Goal: Information Seeking & Learning: Learn about a topic

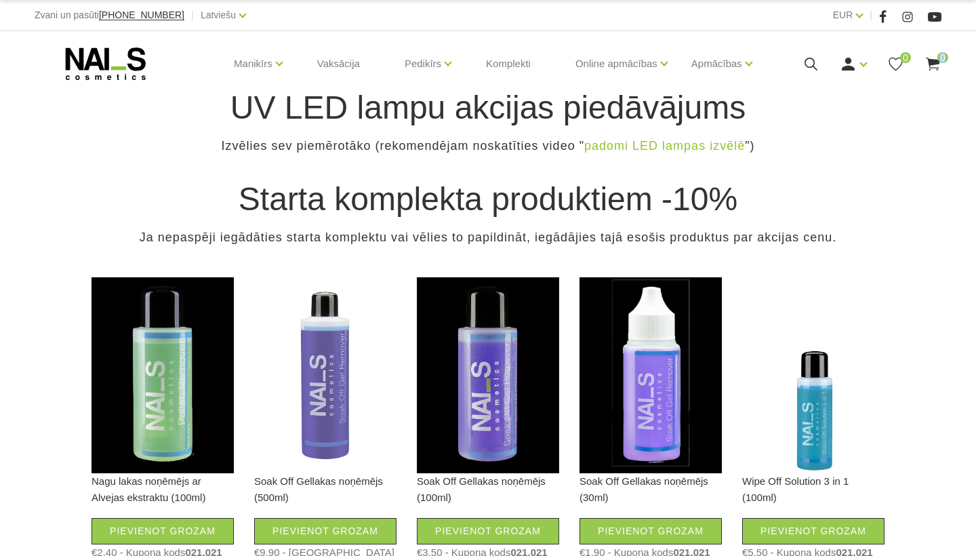
drag, startPoint x: 975, startPoint y: 48, endPoint x: 972, endPoint y: 165, distance: 117.3
click at [972, 110] on div "Manikīrs Gēllakas Bāzes, topi un praimeri Gēlu sistēmas Dizaina sistēmas Dažādi…" at bounding box center [488, 70] width 976 height 79
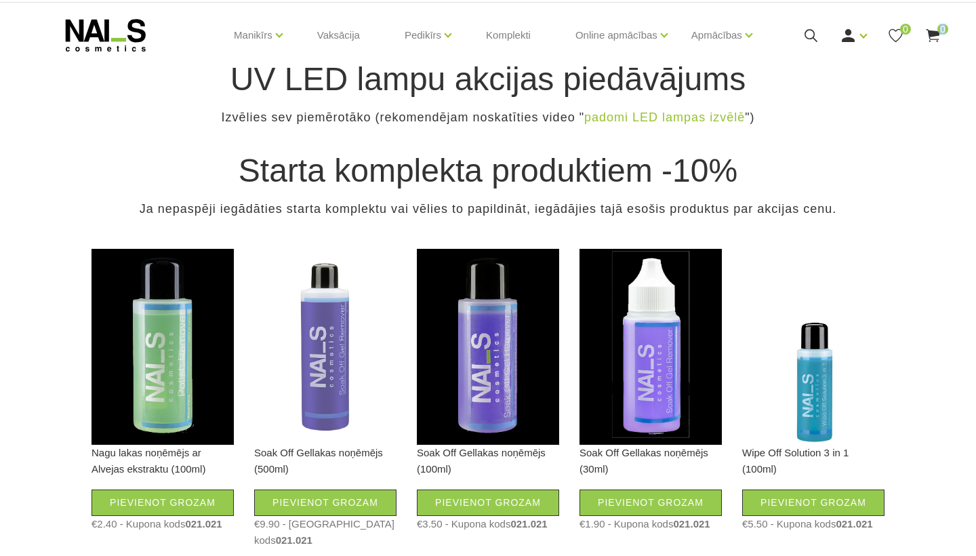
scroll to position [1, 0]
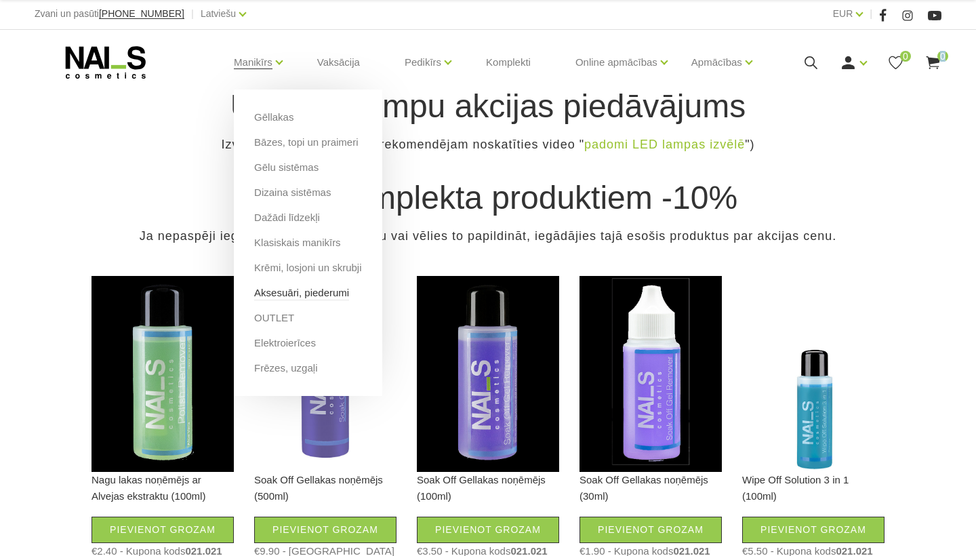
click at [320, 291] on link "Aksesuāri, piederumi" at bounding box center [301, 292] width 95 height 15
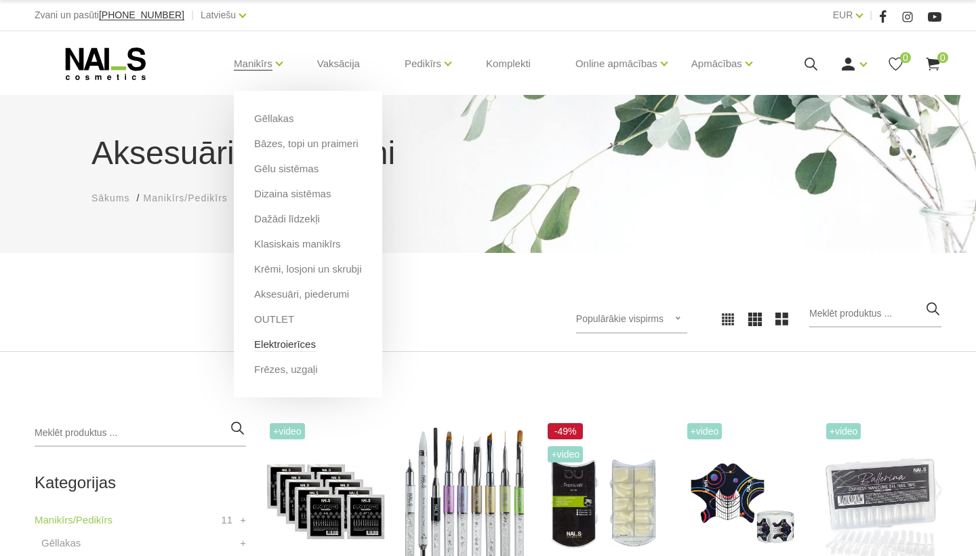
click at [316, 341] on link "Elektroierīces" at bounding box center [285, 344] width 62 height 15
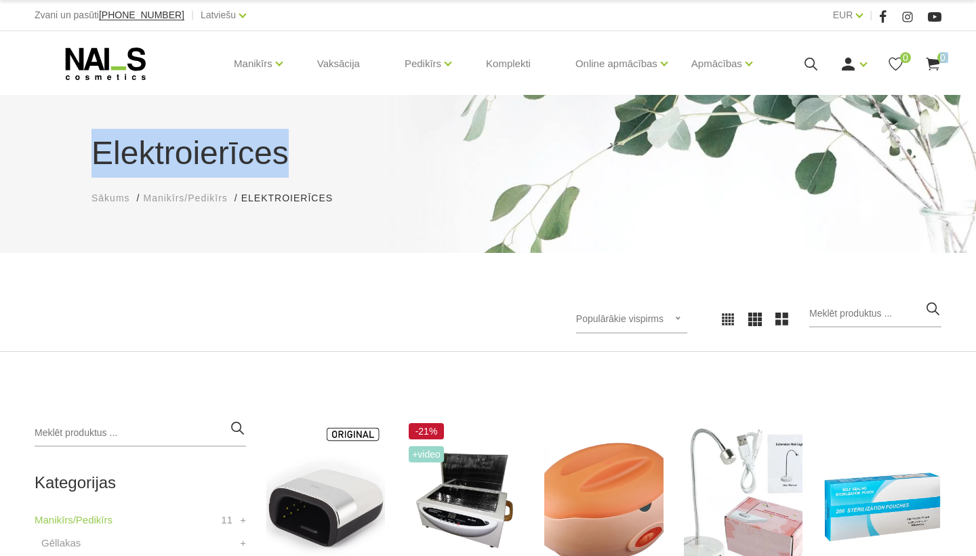
drag, startPoint x: 972, startPoint y: 68, endPoint x: 965, endPoint y: 176, distance: 108.0
click at [965, 175] on body "Zvani un pasūti +37120446646 | Latviešu Latviešu Russian English EUR EUR | Mani…" at bounding box center [488, 278] width 976 height 556
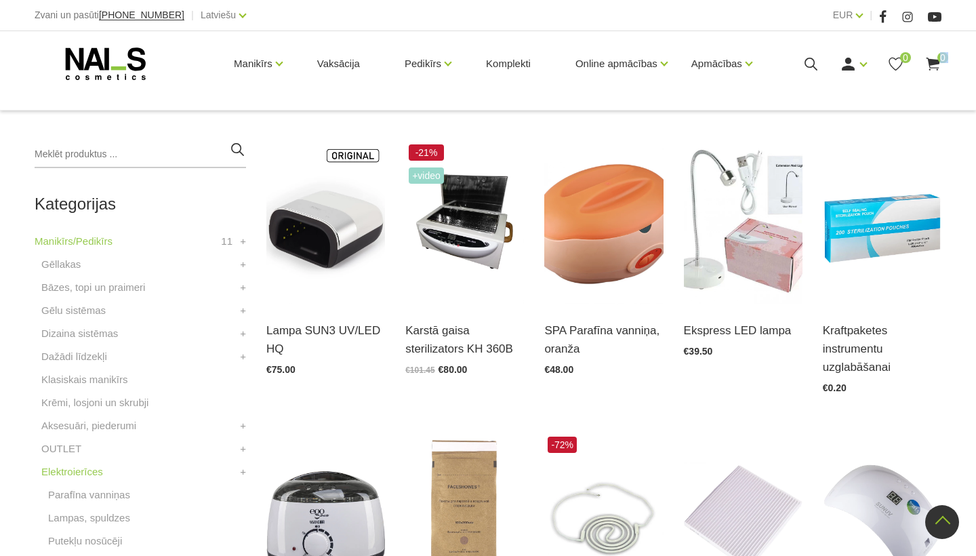
scroll to position [271, 0]
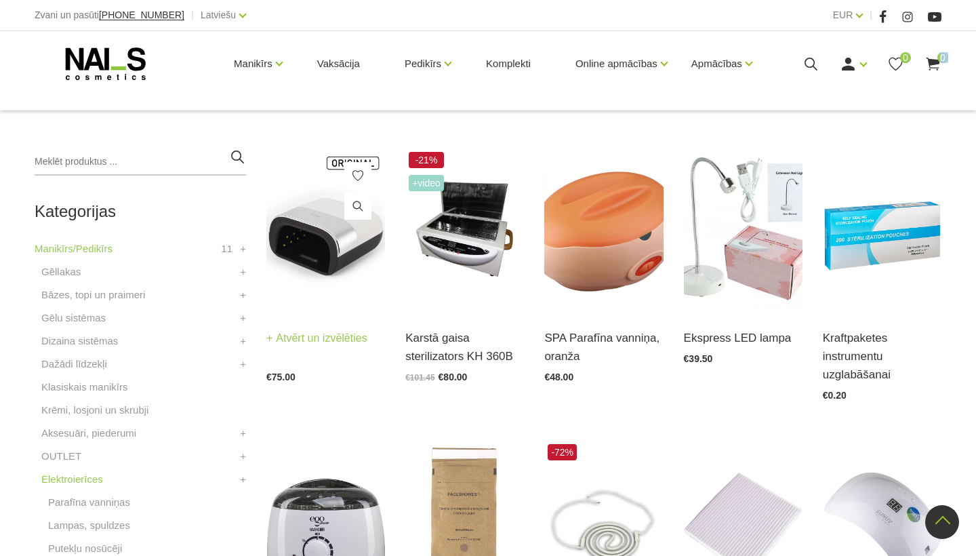
click at [297, 241] on img at bounding box center [325, 229] width 119 height 163
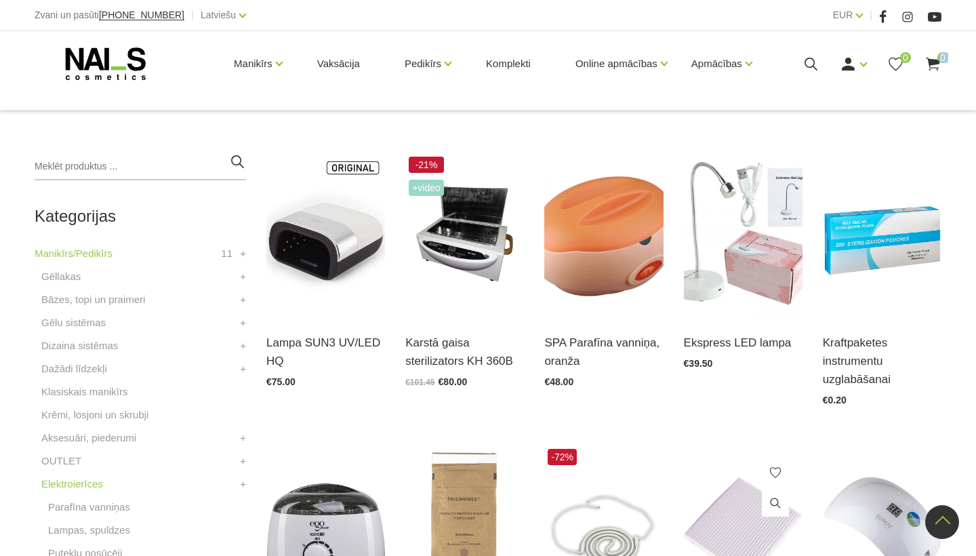
scroll to position [244, 0]
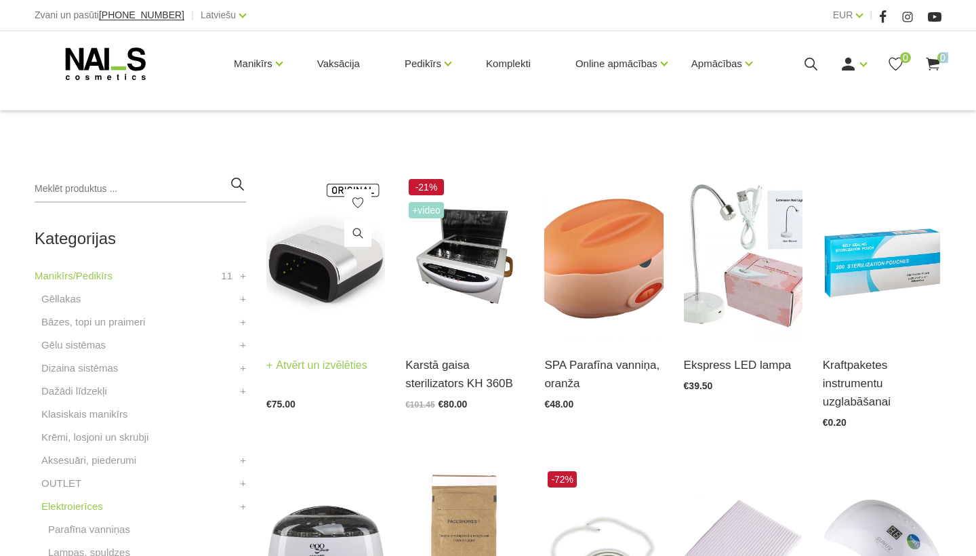
click at [323, 248] on img at bounding box center [325, 256] width 119 height 163
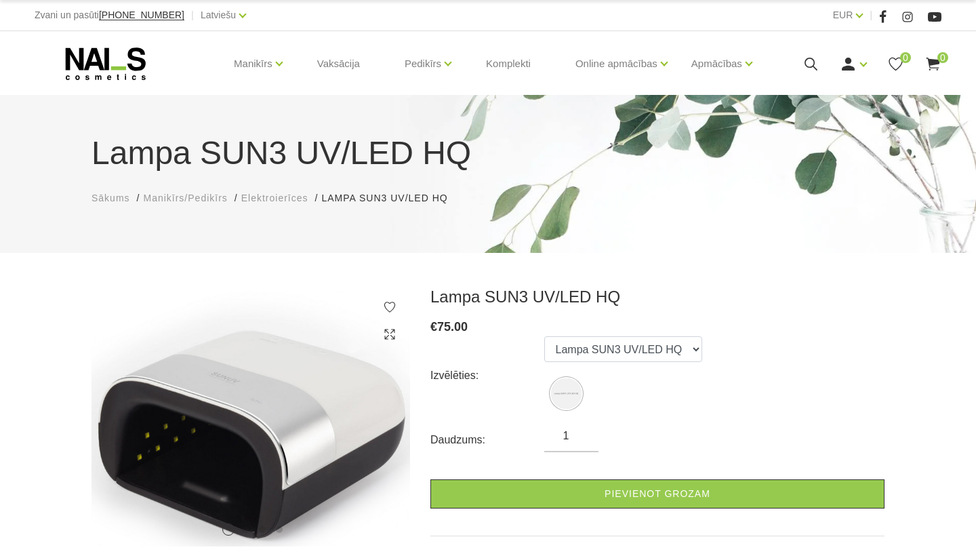
drag, startPoint x: 972, startPoint y: 115, endPoint x: 974, endPoint y: 253, distance: 138.2
click at [974, 252] on body "Zvani un pasūti +37120446646 | Latviešu Latviešu Russian English EUR EUR | Mani…" at bounding box center [488, 278] width 976 height 556
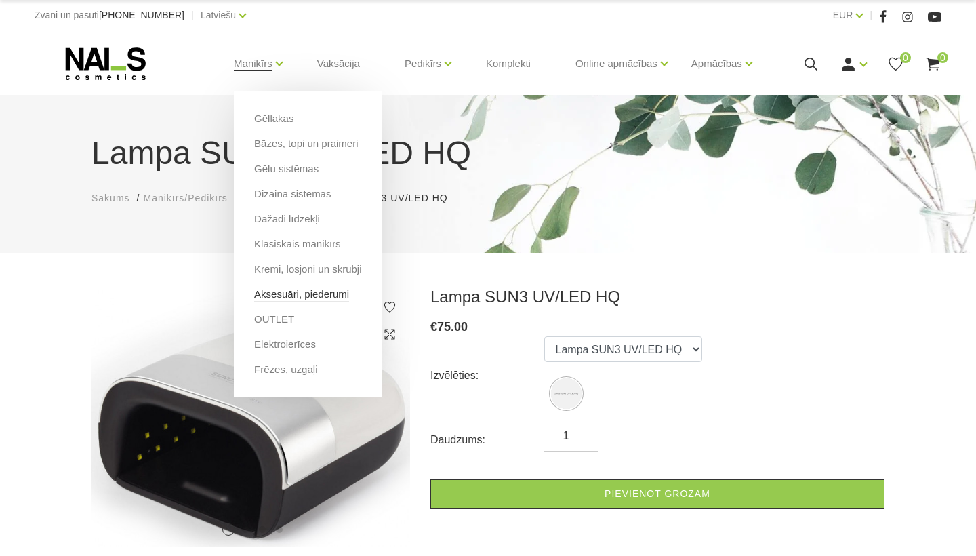
click at [349, 292] on link "Aksesuāri, piederumi" at bounding box center [301, 294] width 95 height 15
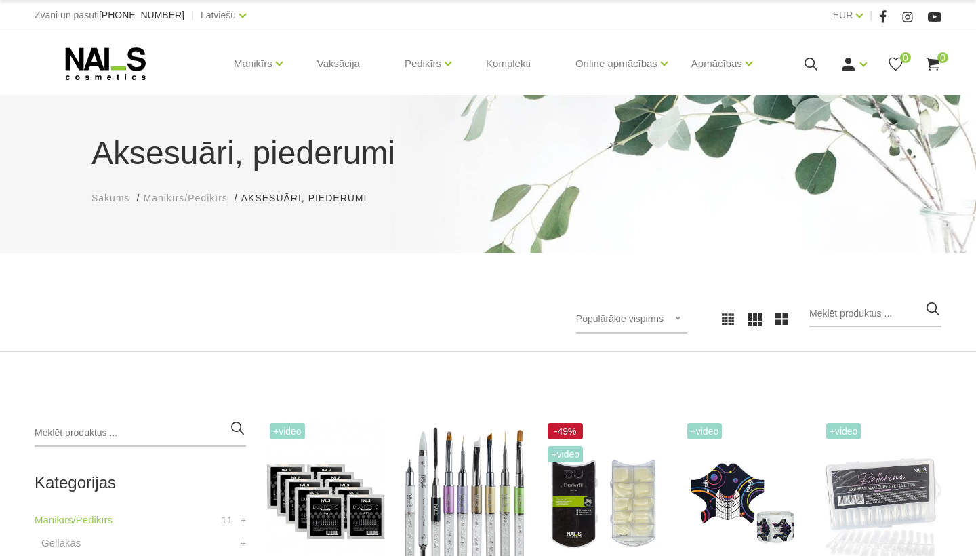
drag, startPoint x: 975, startPoint y: 98, endPoint x: 975, endPoint y: 238, distance: 139.6
click at [975, 233] on body "Zvani un pasūti +37120446646 | Latviešu Latviešu Russian English EUR EUR | Mani…" at bounding box center [488, 278] width 976 height 556
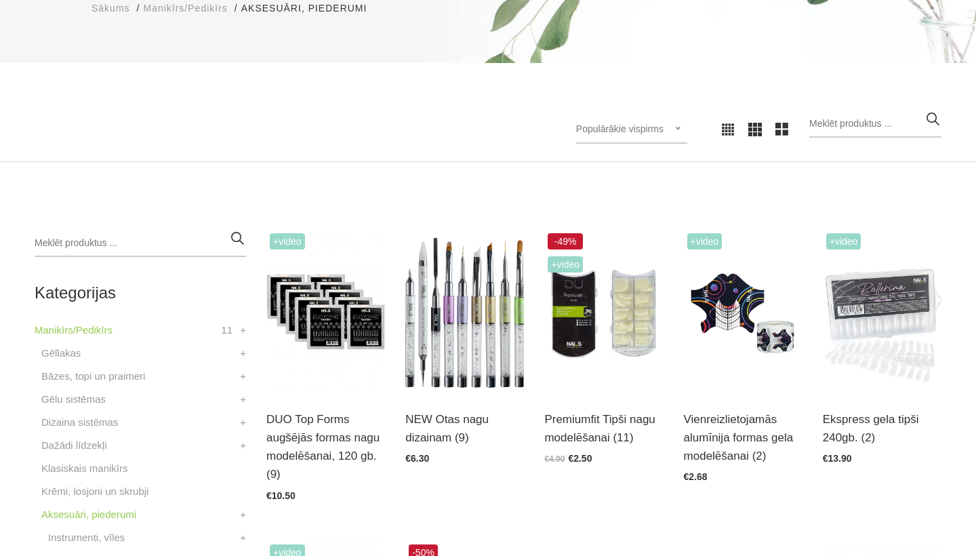
scroll to position [217, 0]
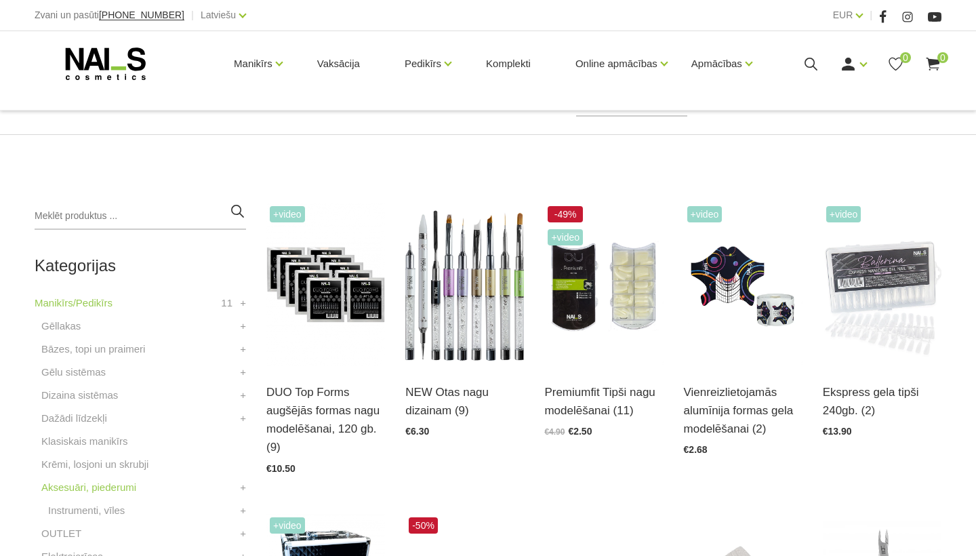
click at [810, 377] on div "+Video Vienreizlietojamās alumīnija formas gela modelēšanai (2) Atvērt un izvēl…" at bounding box center [743, 343] width 139 height 281
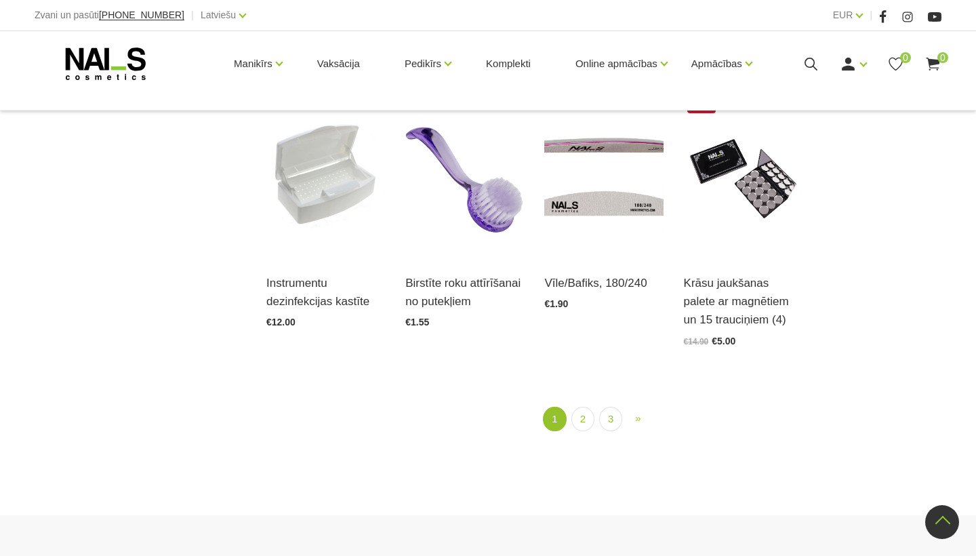
scroll to position [1545, 0]
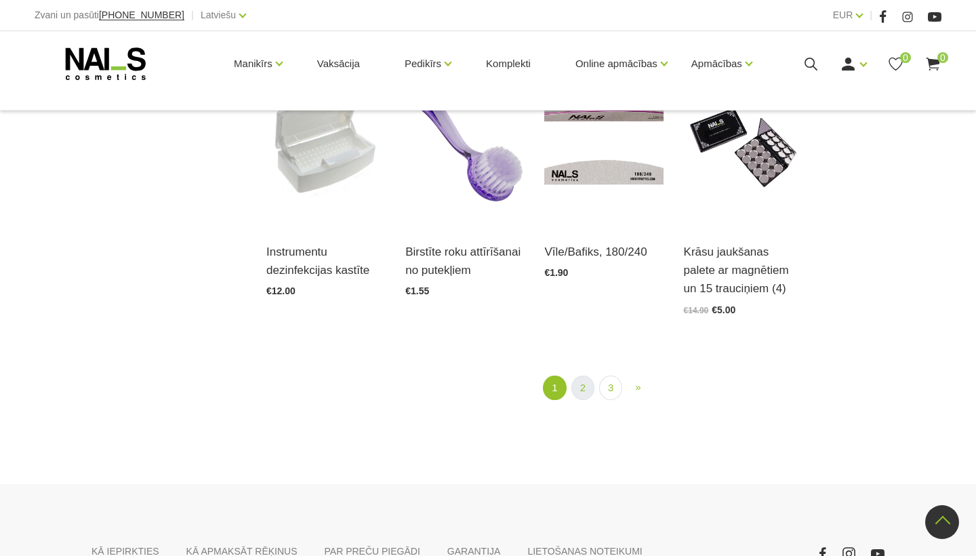
click at [585, 384] on link "2" at bounding box center [582, 387] width 23 height 25
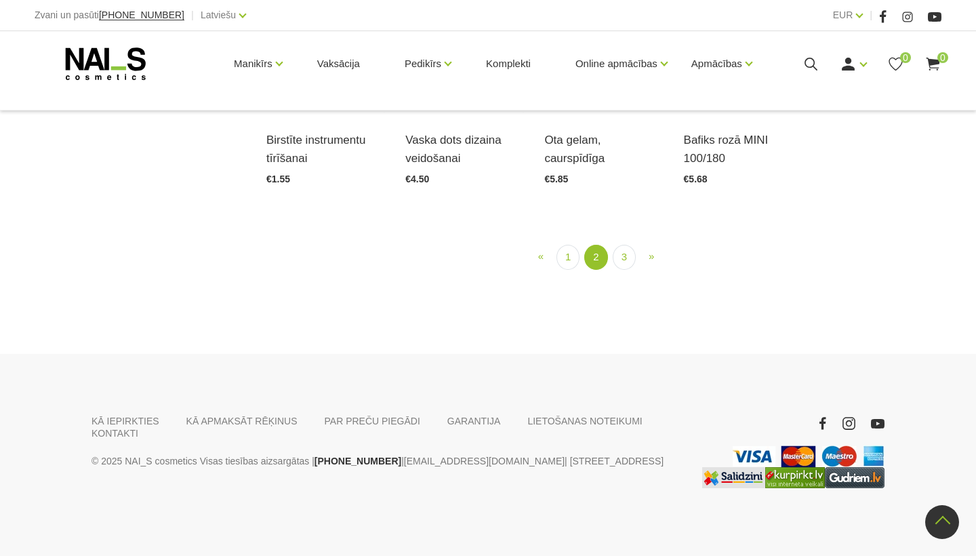
scroll to position [1470, 0]
click at [625, 270] on link "3" at bounding box center [624, 257] width 23 height 25
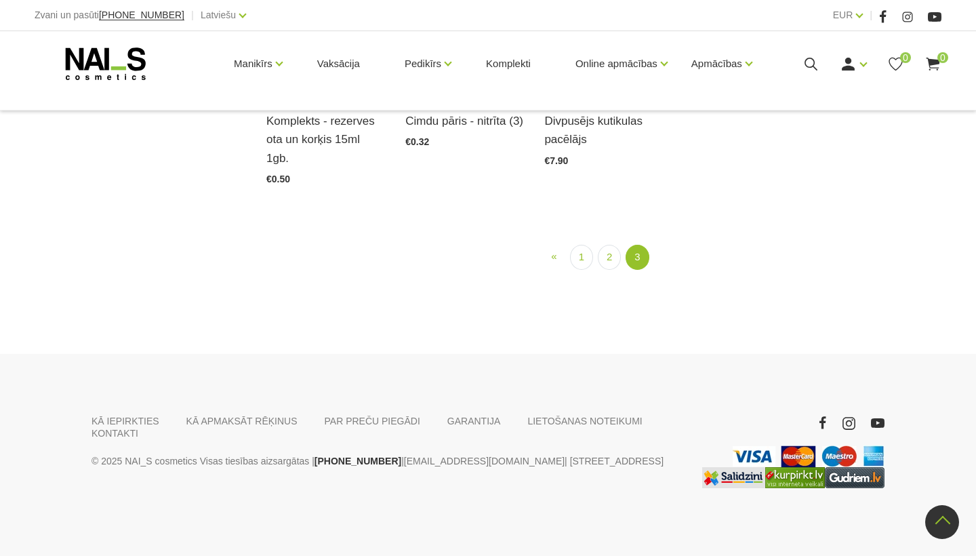
scroll to position [1497, 0]
